Goal: Navigation & Orientation: Find specific page/section

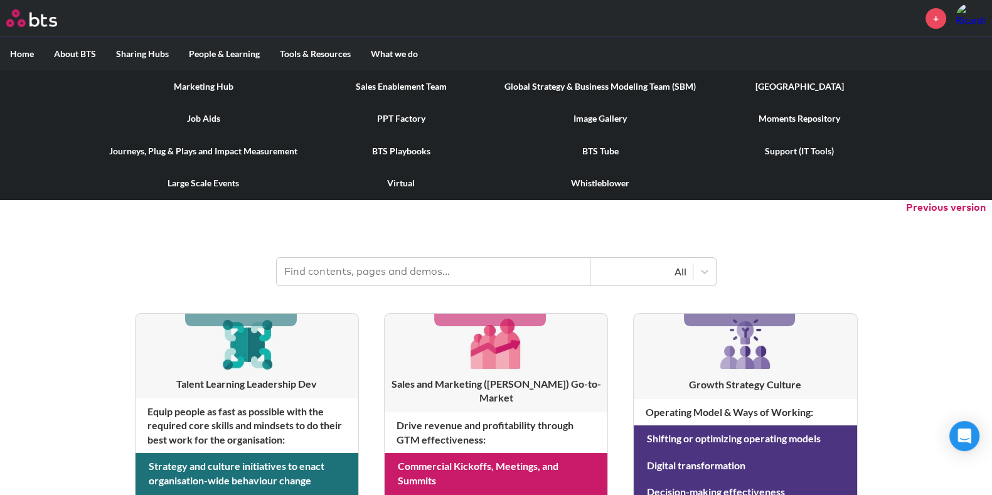
click at [402, 117] on link "PPT Factory" at bounding box center [400, 118] width 187 height 33
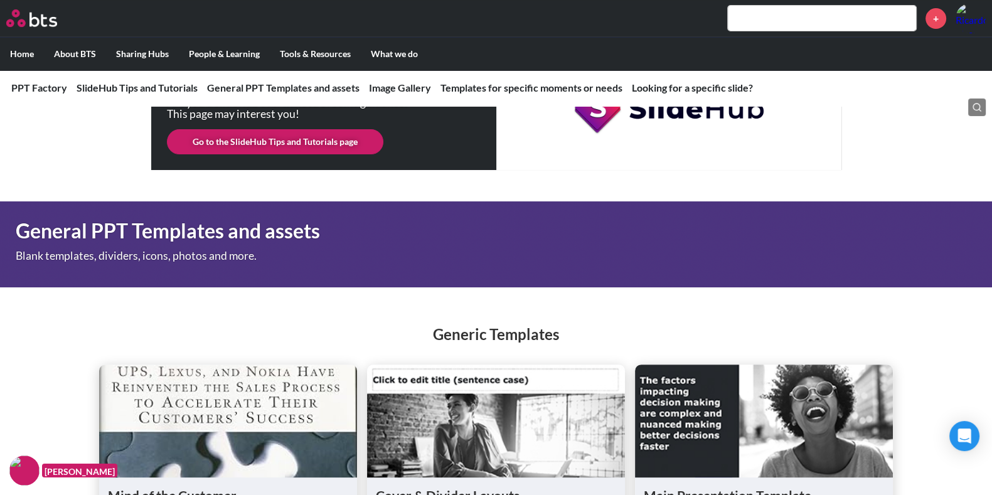
scroll to position [477, 0]
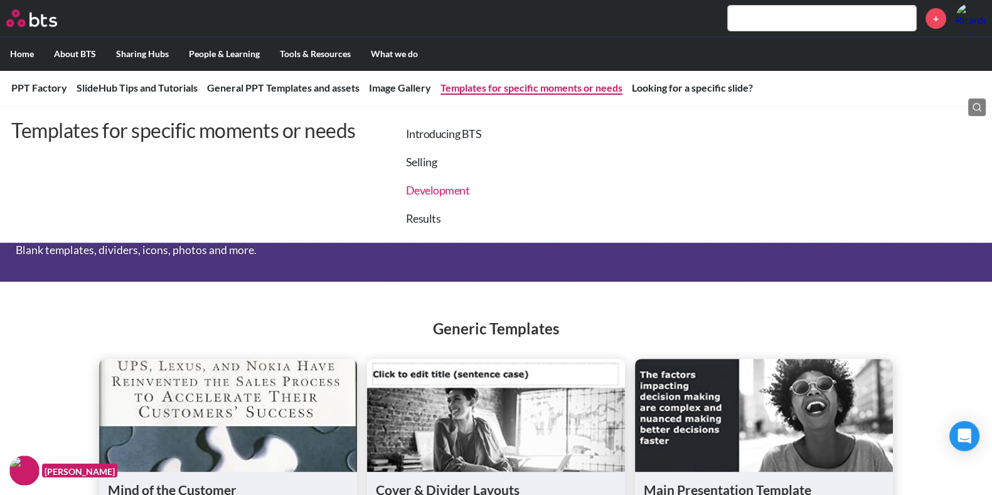
click at [456, 192] on link "Development" at bounding box center [438, 190] width 64 height 14
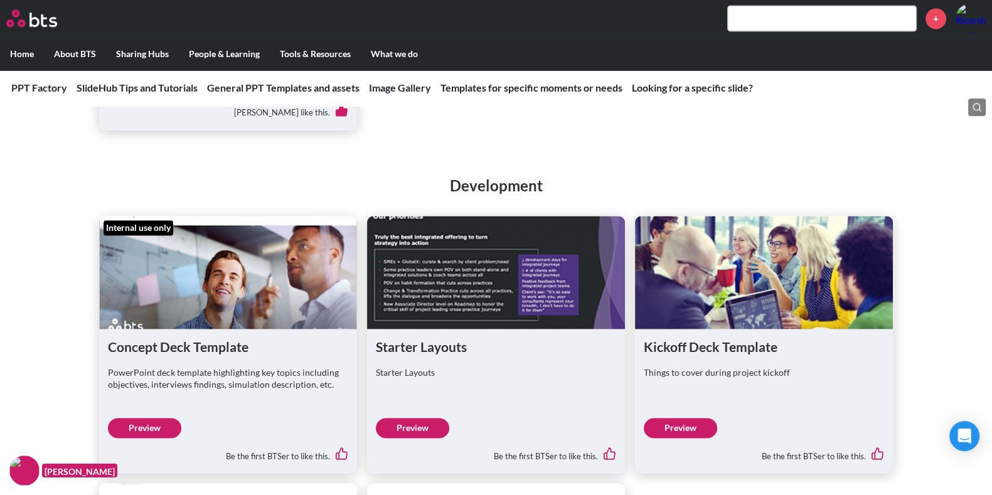
scroll to position [2605, 0]
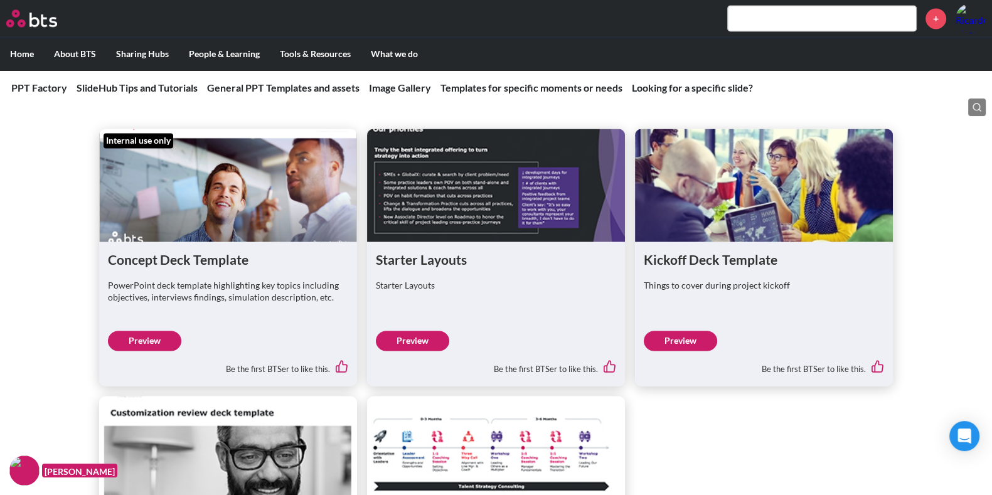
click at [688, 343] on link "Preview" at bounding box center [680, 341] width 73 height 20
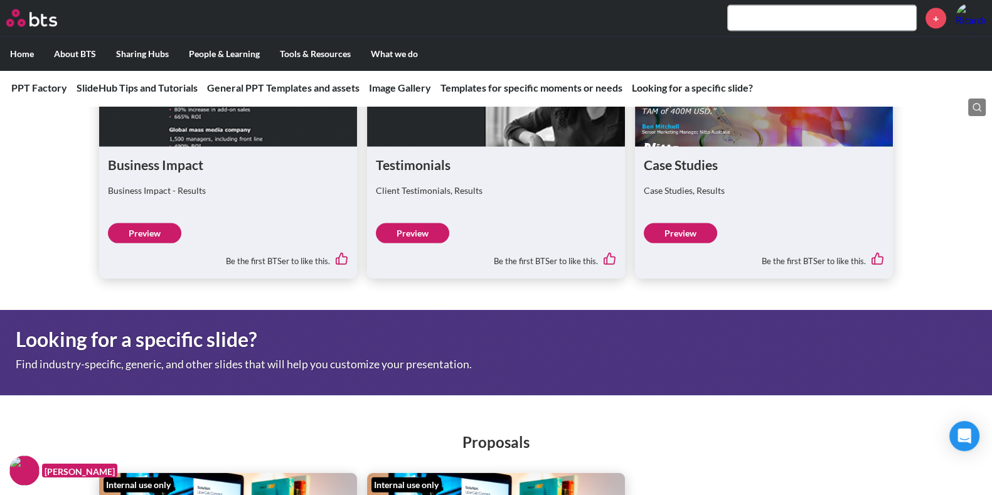
scroll to position [3335, 0]
